Goal: Information Seeking & Learning: Learn about a topic

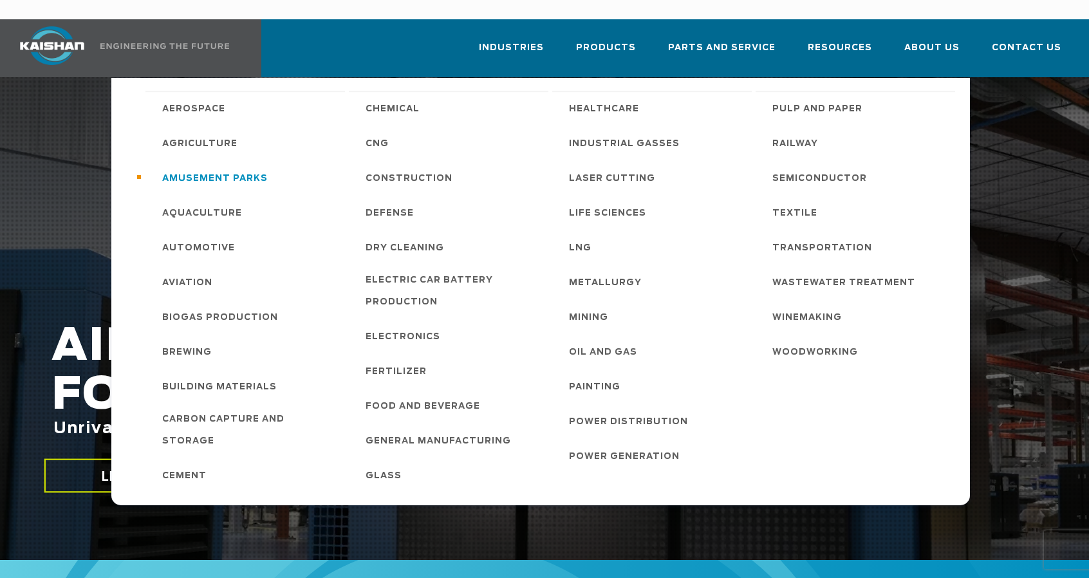
click at [342, 167] on link "Amusement Parks" at bounding box center [247, 177] width 196 height 35
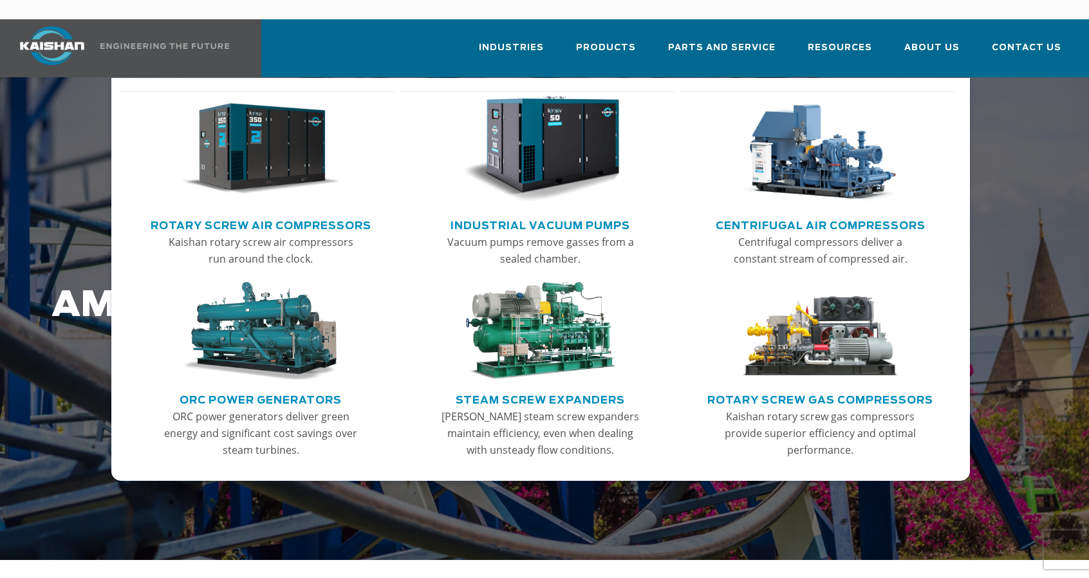
click at [299, 214] on link "Rotary Screw Air Compressors" at bounding box center [261, 223] width 221 height 19
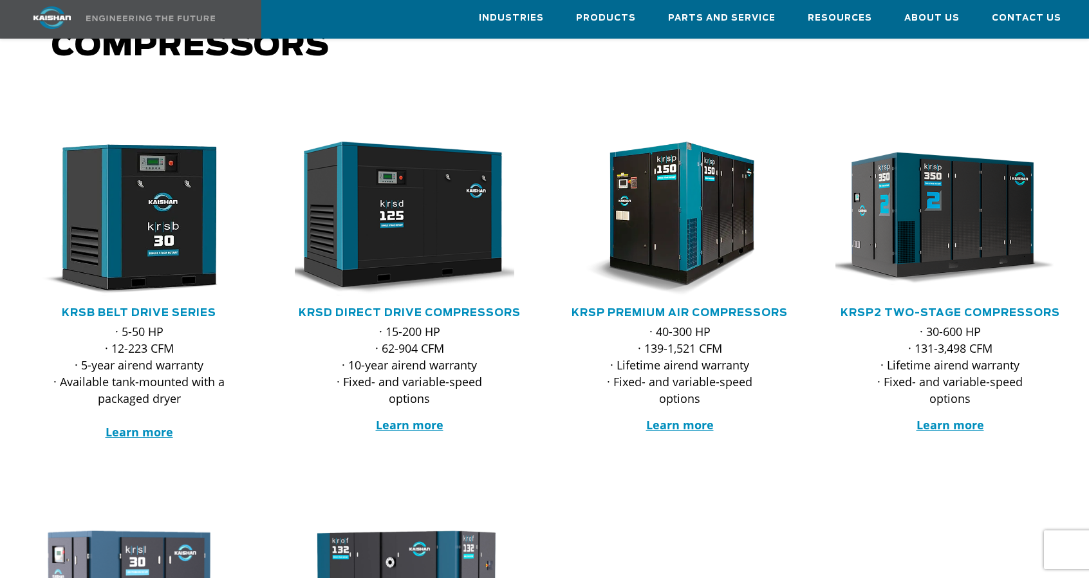
scroll to position [158, 0]
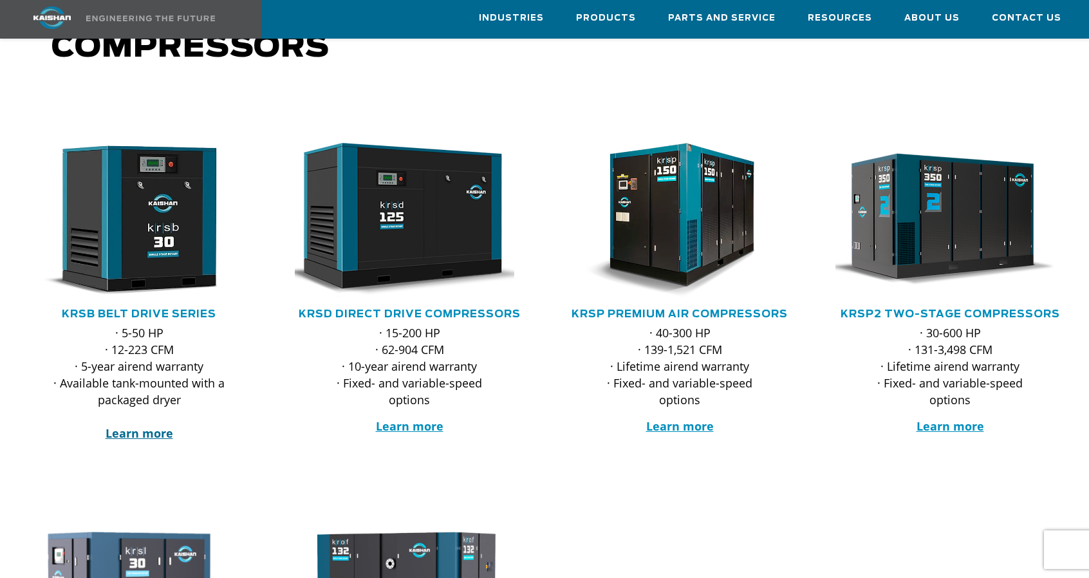
click at [131, 425] on strong "Learn more" at bounding box center [140, 432] width 68 height 15
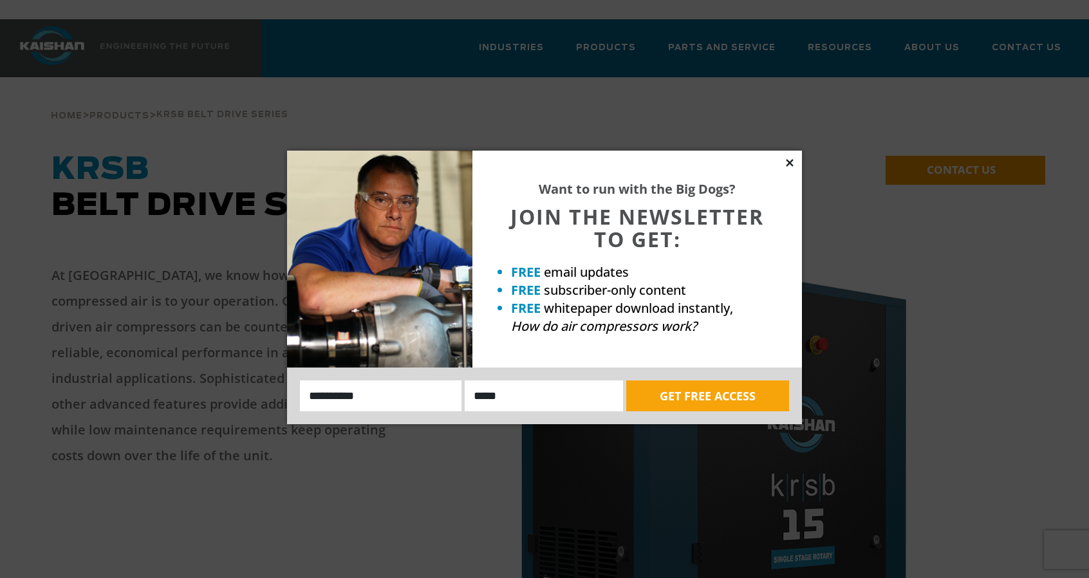
click at [789, 163] on icon at bounding box center [789, 162] width 7 height 7
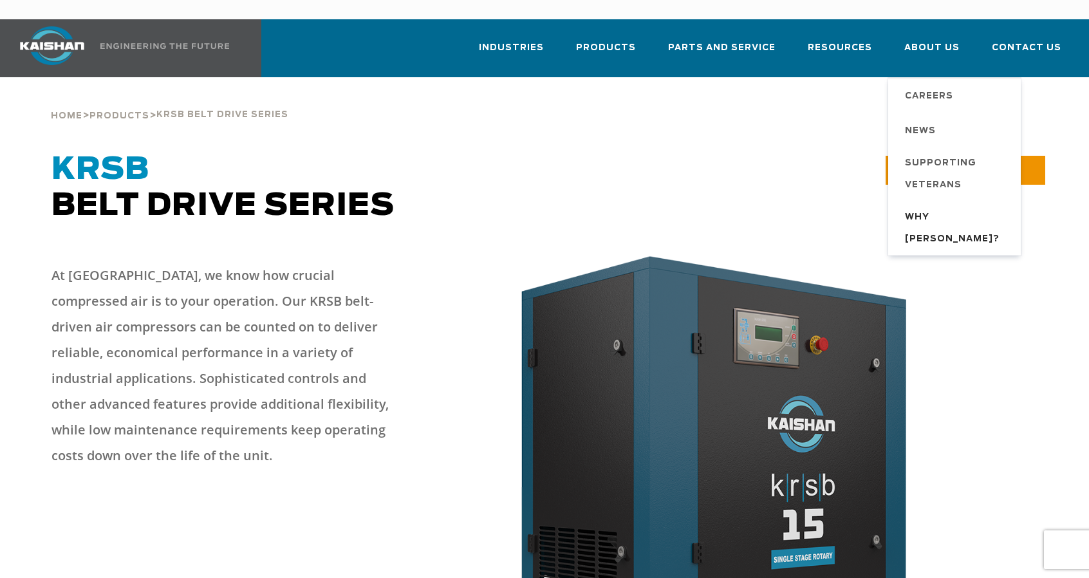
click at [945, 207] on span "Why [PERSON_NAME]?" at bounding box center [956, 229] width 103 height 44
